Goal: Task Accomplishment & Management: Manage account settings

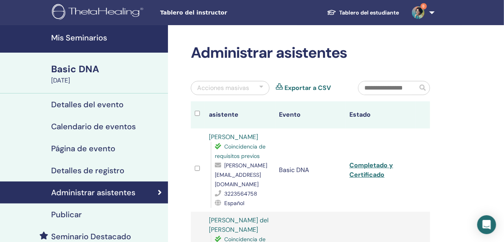
click at [82, 38] on h4 "Mis Seminarios" at bounding box center [107, 37] width 112 height 9
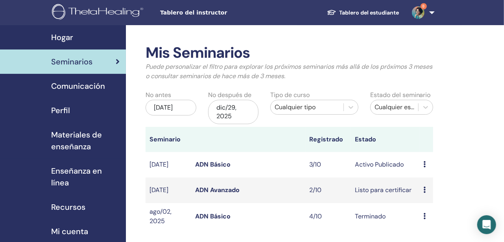
click at [424, 165] on icon at bounding box center [425, 164] width 2 height 6
click at [432, 197] on link "asistentes" at bounding box center [428, 195] width 30 height 8
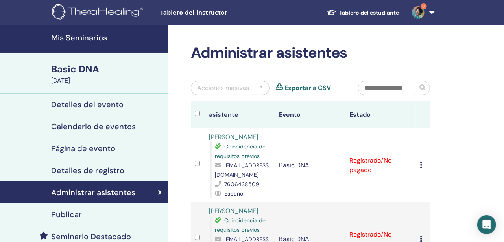
click at [422, 165] on icon at bounding box center [421, 165] width 2 height 6
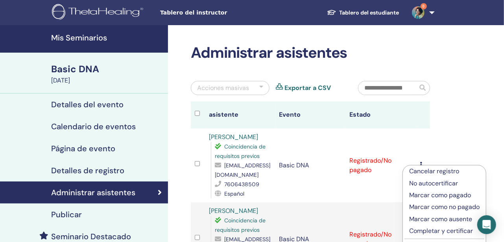
click at [440, 195] on p "Marcar como pagado" at bounding box center [444, 195] width 70 height 9
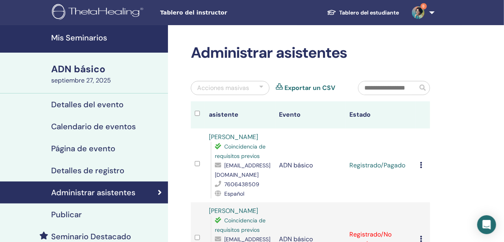
click at [422, 165] on icon at bounding box center [421, 165] width 2 height 6
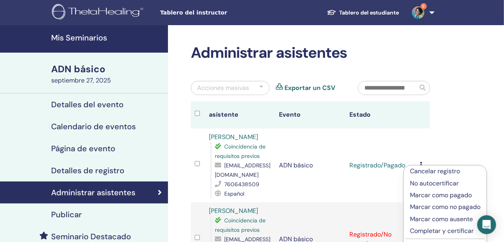
click at [439, 233] on p "Completar y certificar" at bounding box center [445, 231] width 70 height 9
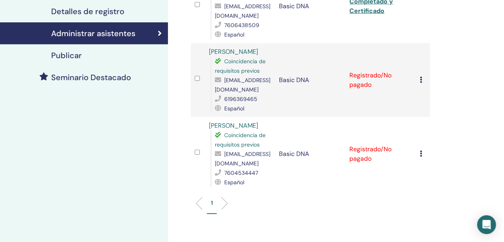
scroll to position [161, 0]
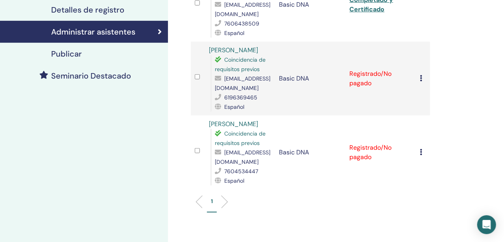
click at [422, 78] on icon at bounding box center [421, 78] width 2 height 6
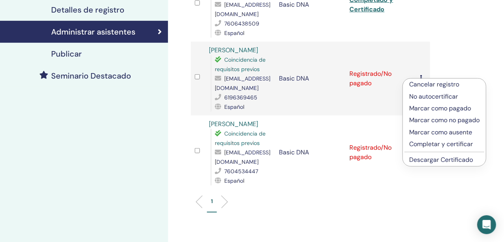
click at [430, 146] on p "Completar y certificar" at bounding box center [444, 144] width 70 height 9
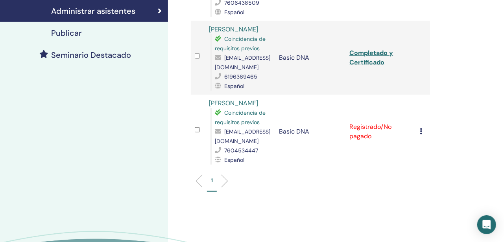
scroll to position [200, 0]
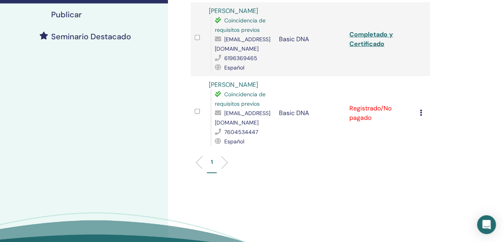
click at [421, 113] on icon at bounding box center [421, 113] width 2 height 6
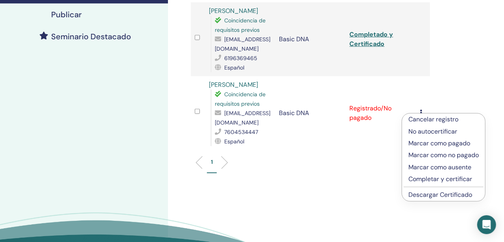
click at [440, 182] on p "Completar y certificar" at bounding box center [444, 179] width 70 height 9
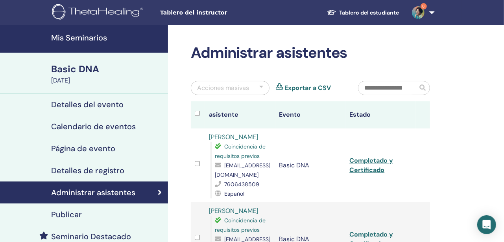
click at [93, 40] on h4 "Mis Seminarios" at bounding box center [107, 37] width 112 height 9
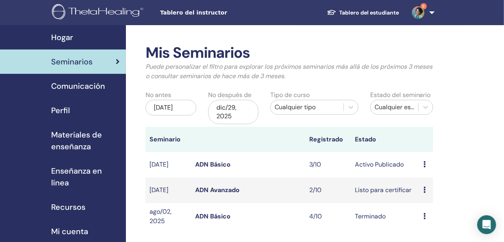
click at [423, 190] on td "Avance Editar asistentes Cancelar" at bounding box center [427, 191] width 14 height 26
click at [424, 190] on icon at bounding box center [425, 190] width 2 height 6
click at [429, 232] on p "Cancelar" at bounding box center [428, 232] width 30 height 9
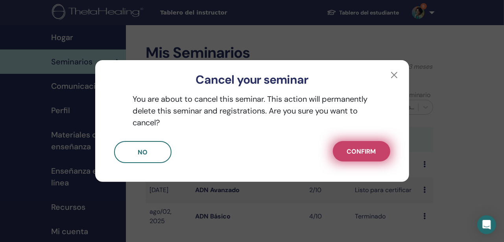
click at [368, 154] on span "Confirm" at bounding box center [361, 152] width 29 height 8
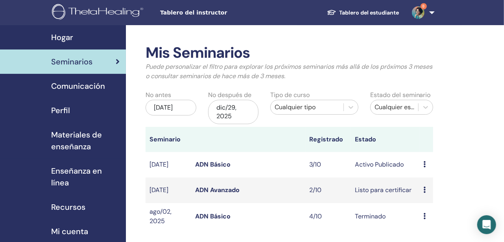
click at [425, 191] on icon at bounding box center [425, 190] width 2 height 6
click at [419, 211] on link "Editar" at bounding box center [422, 209] width 17 height 8
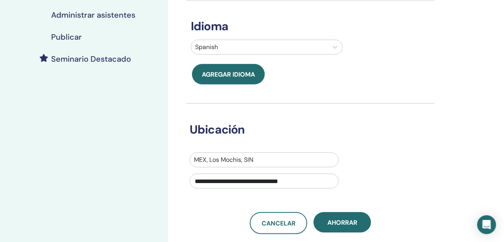
scroll to position [96, 0]
